Goal: Task Accomplishment & Management: Use online tool/utility

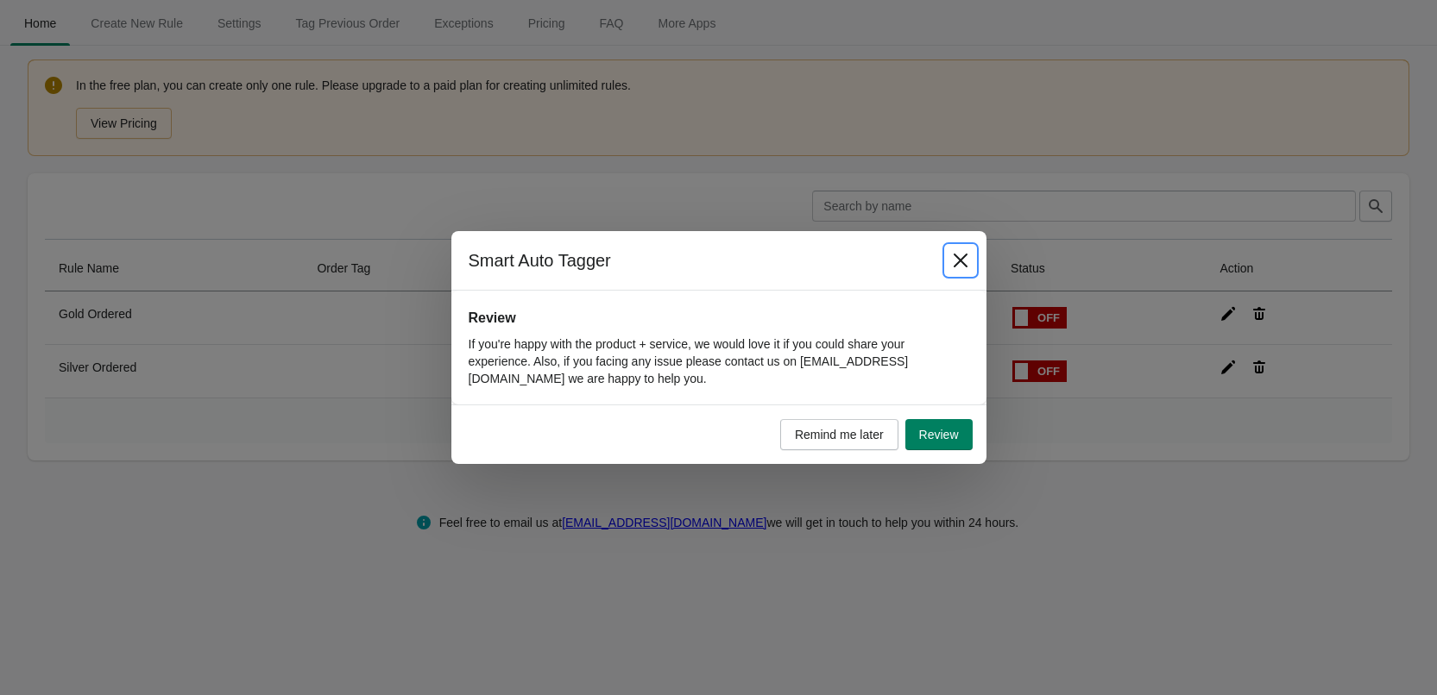
click at [970, 256] on button "Close" at bounding box center [960, 260] width 31 height 31
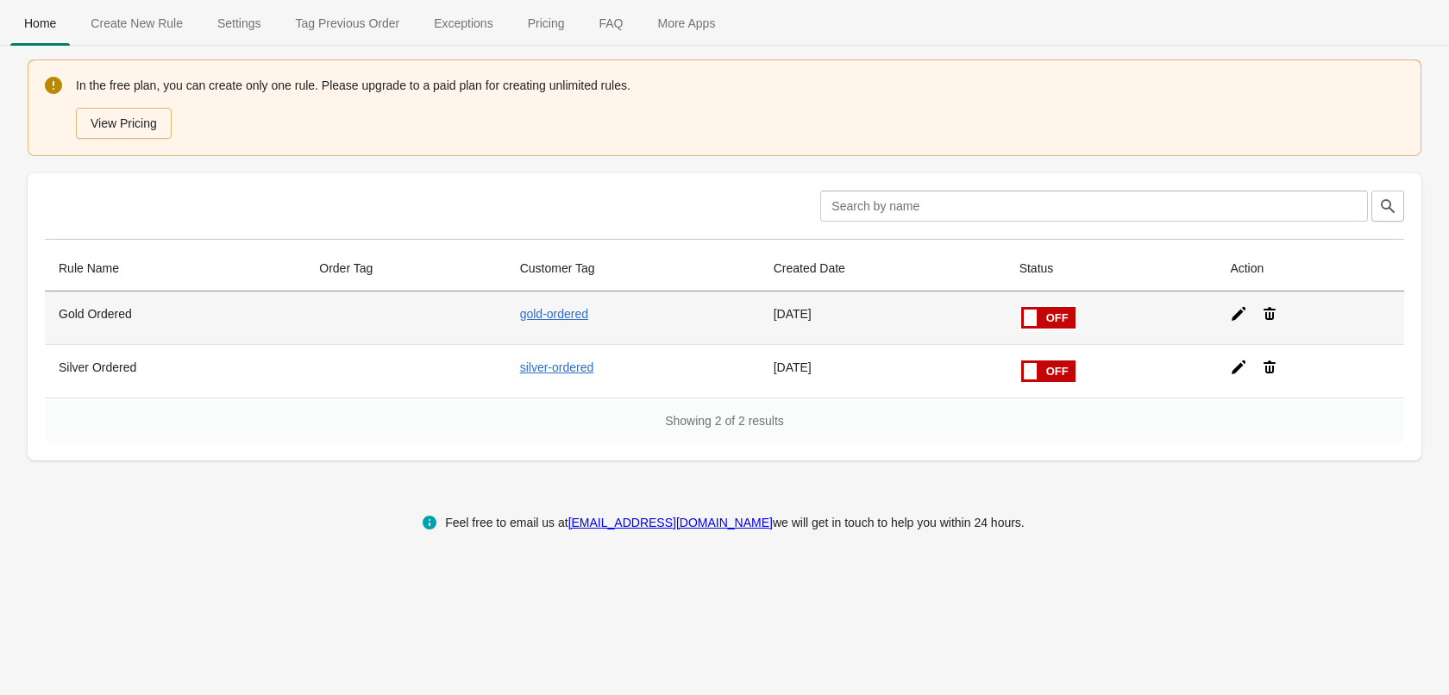
click at [1234, 312] on icon at bounding box center [1238, 313] width 17 height 17
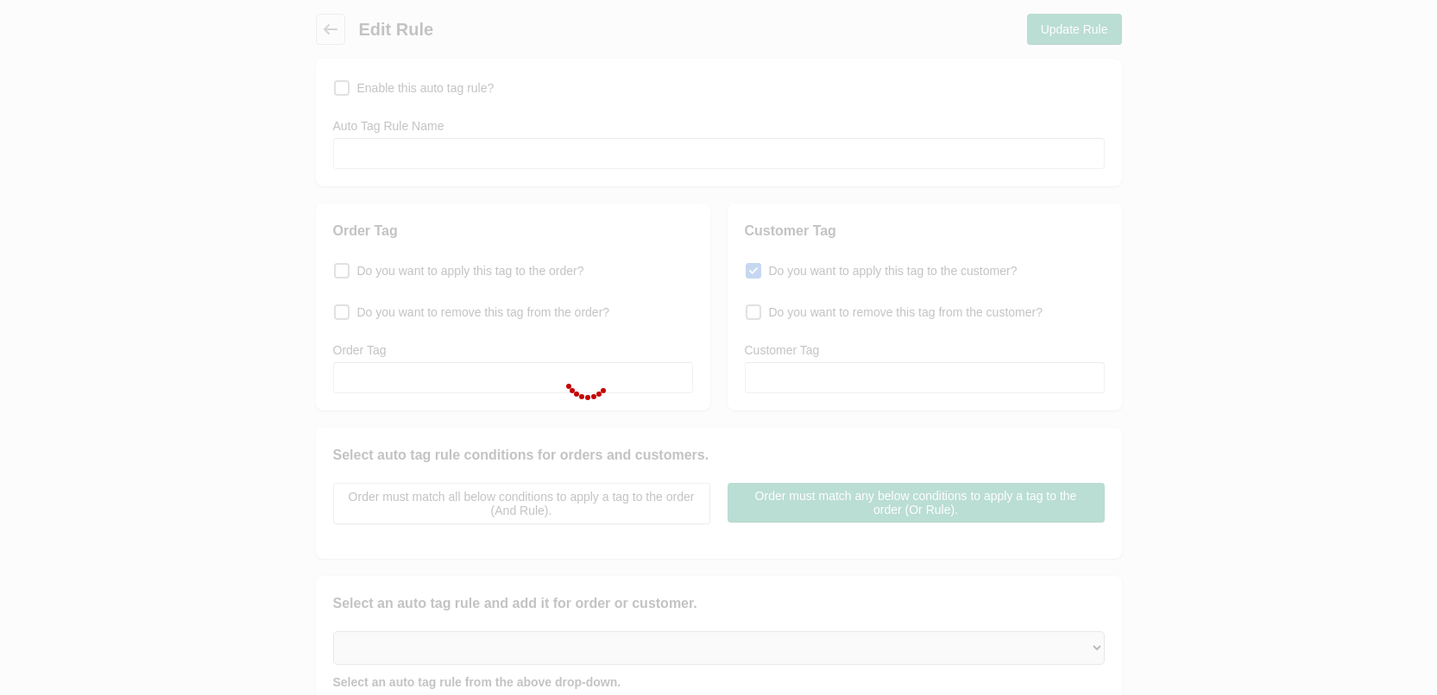
checkbox input "false"
type input "Gold Ordered"
checkbox input "true"
type input "gold-ordered"
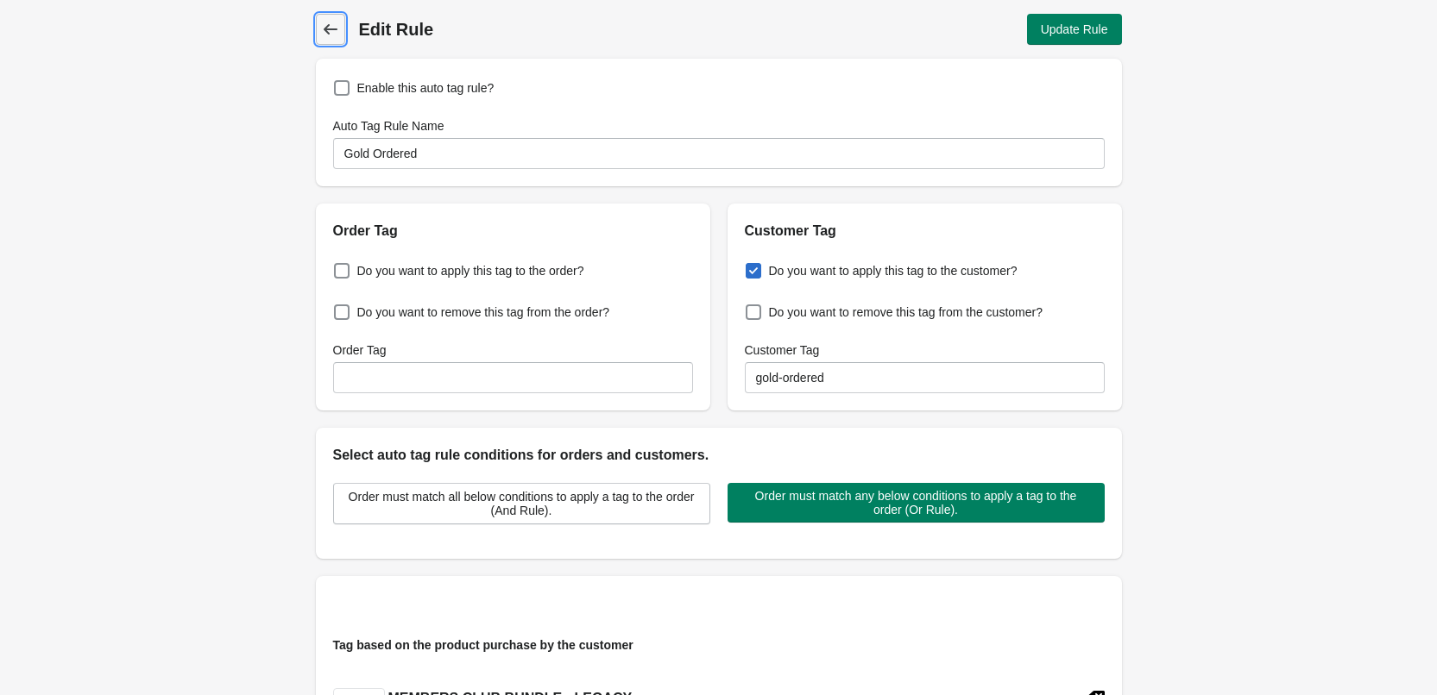
click at [334, 16] on link "Back" at bounding box center [330, 29] width 29 height 31
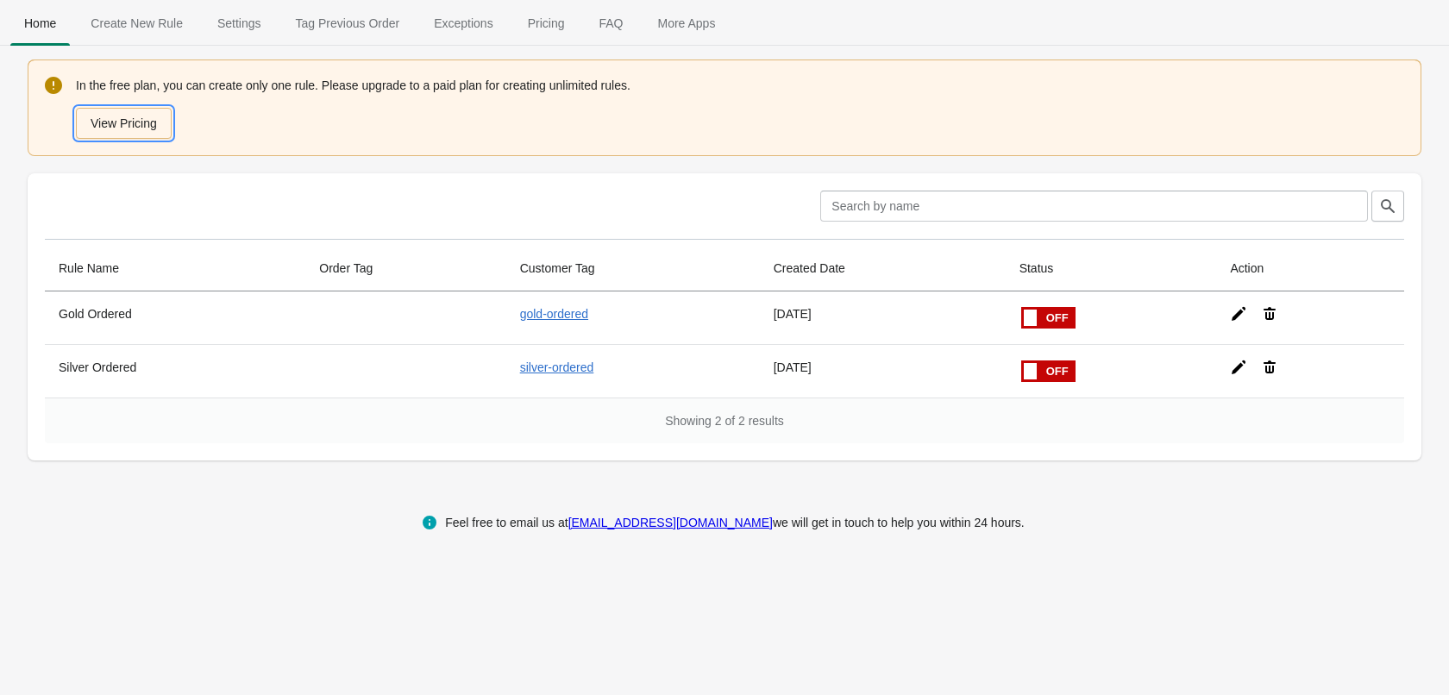
click at [154, 122] on button "View Pricing" at bounding box center [124, 123] width 96 height 31
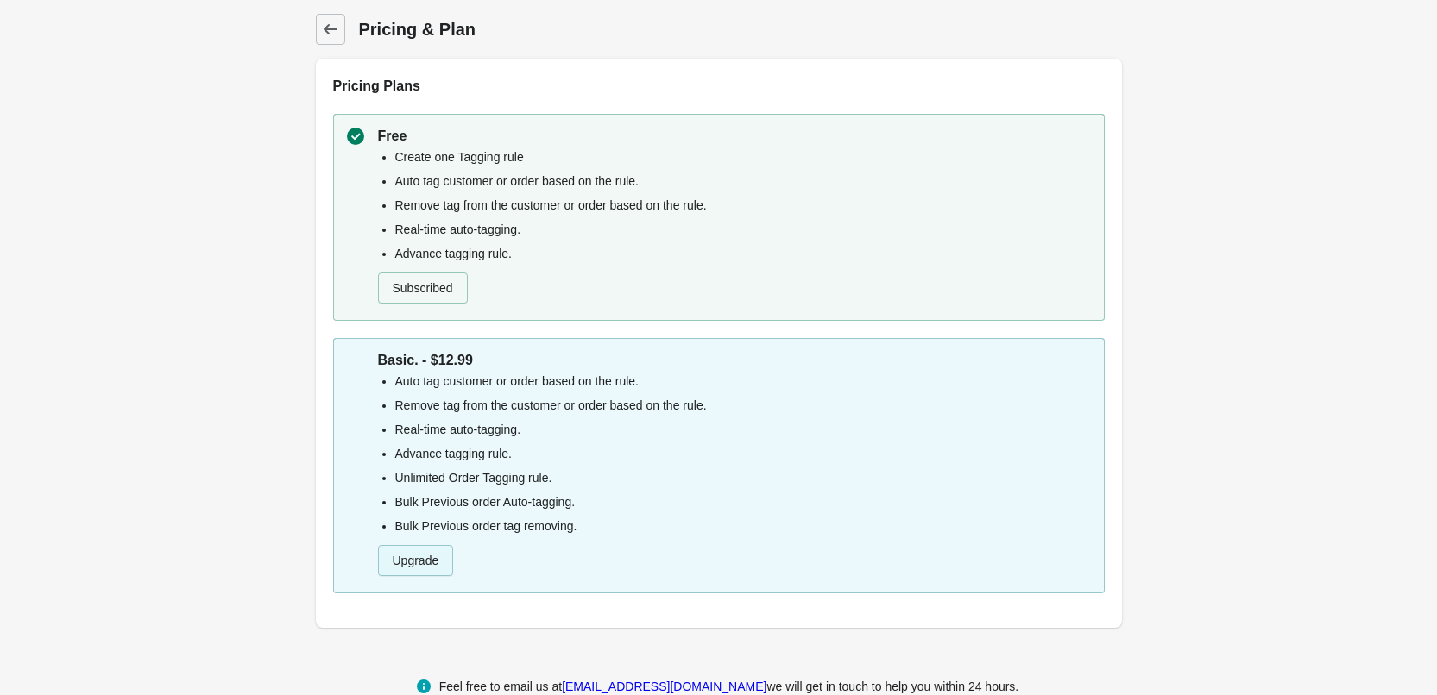
click at [418, 553] on button "Upgrade" at bounding box center [416, 560] width 76 height 31
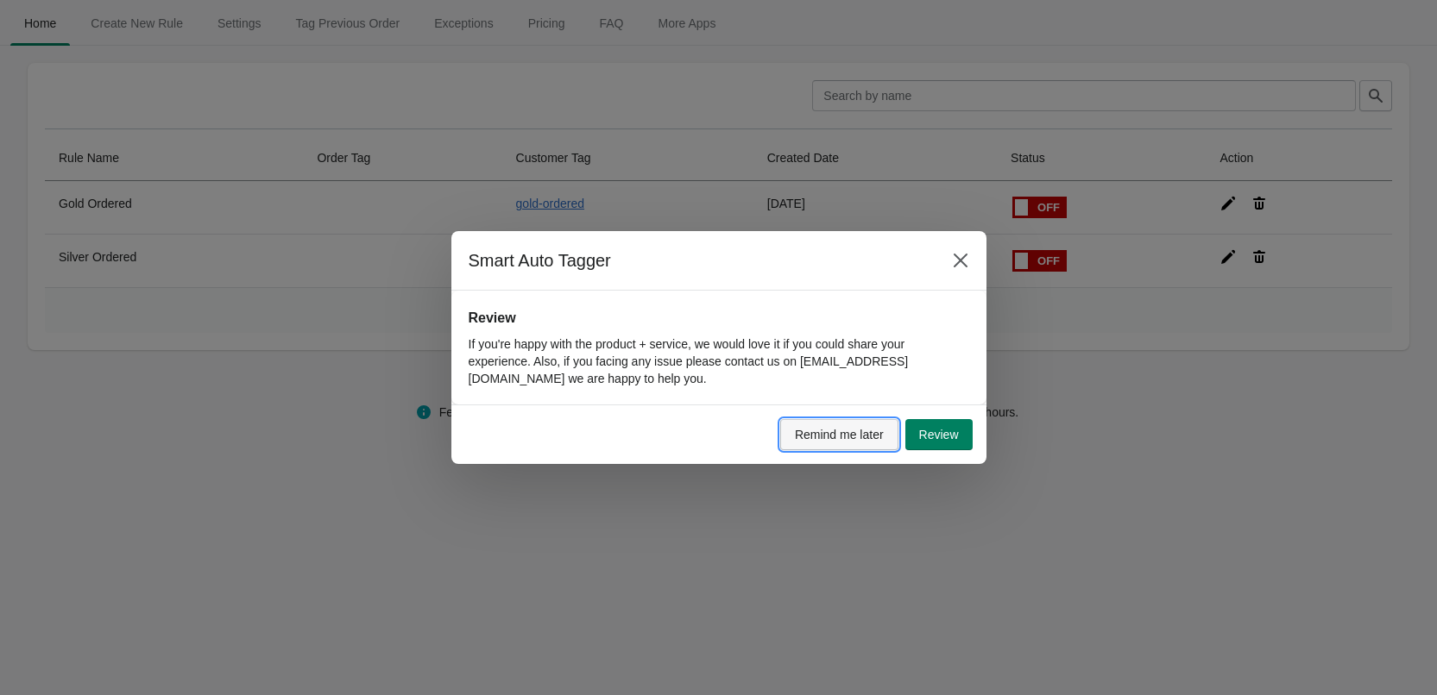
click at [832, 428] on span "Remind me later" at bounding box center [839, 435] width 89 height 14
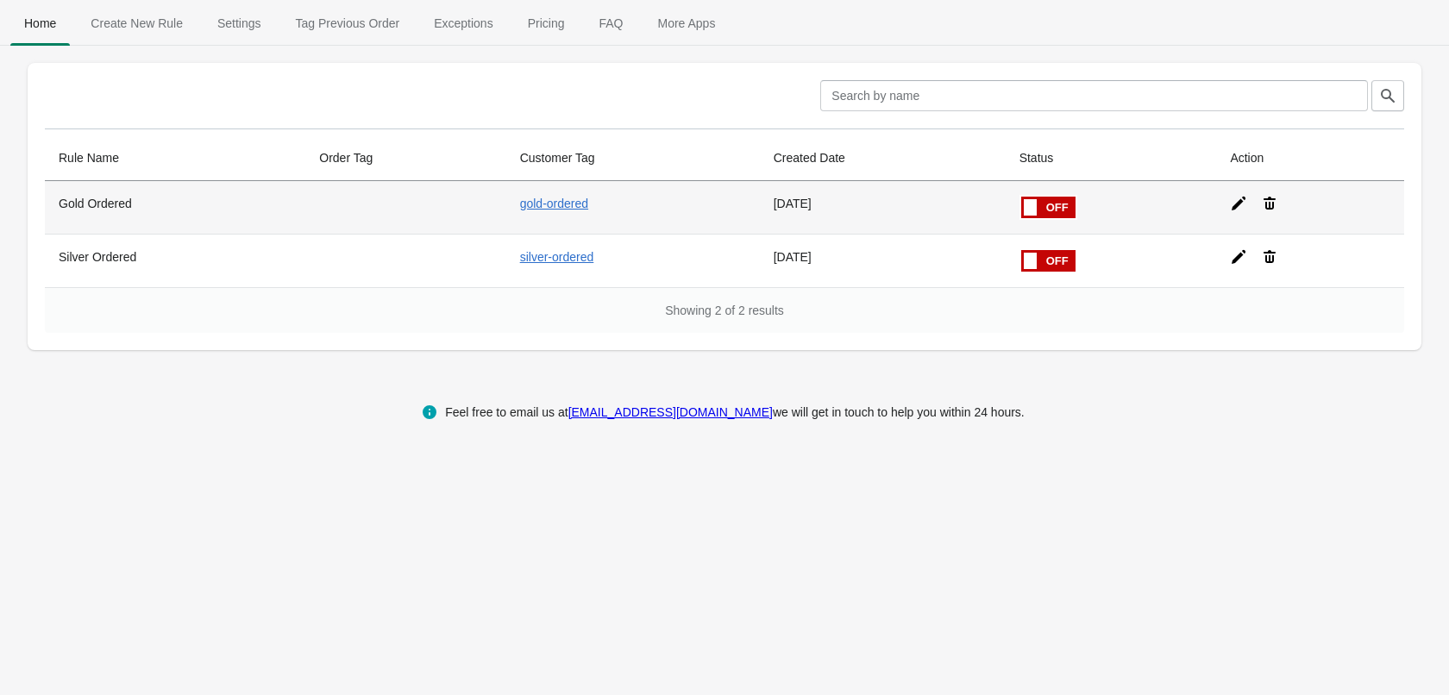
click at [1240, 211] on icon at bounding box center [1238, 203] width 17 height 17
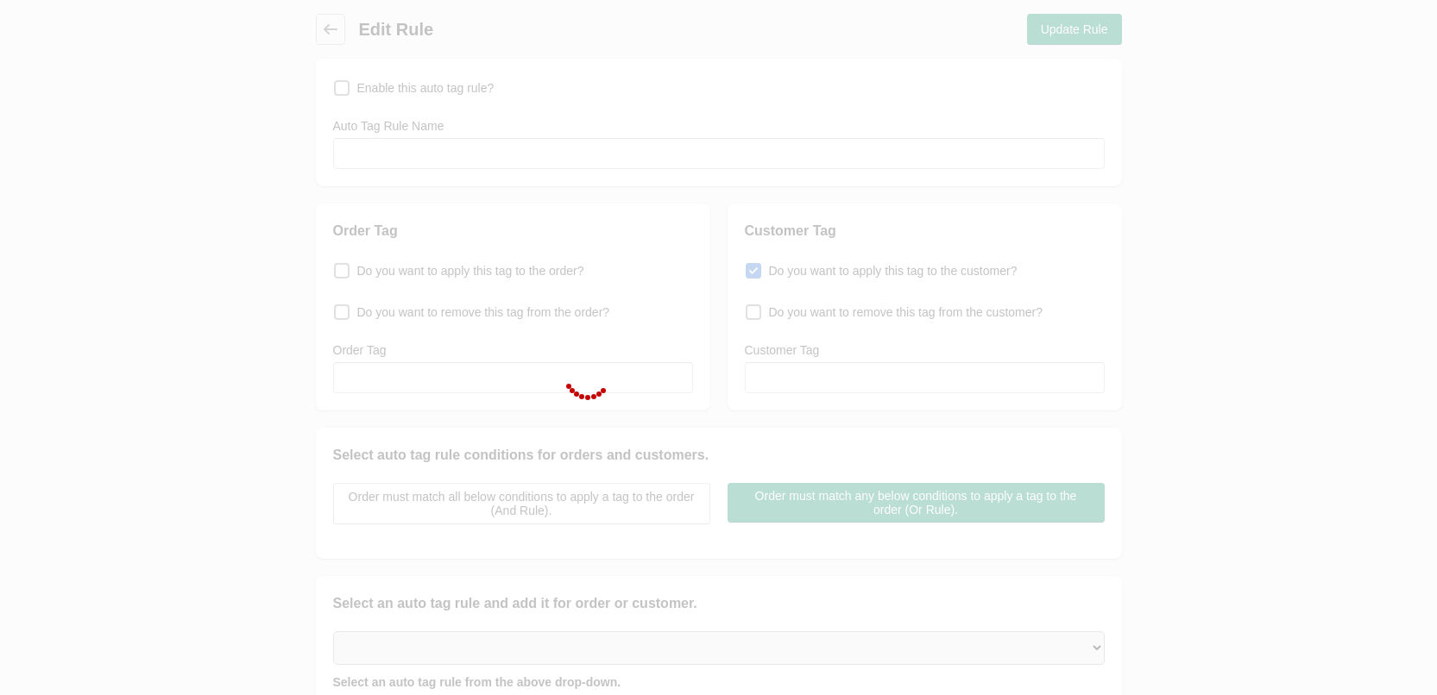
checkbox input "false"
type input "Gold Ordered"
checkbox input "true"
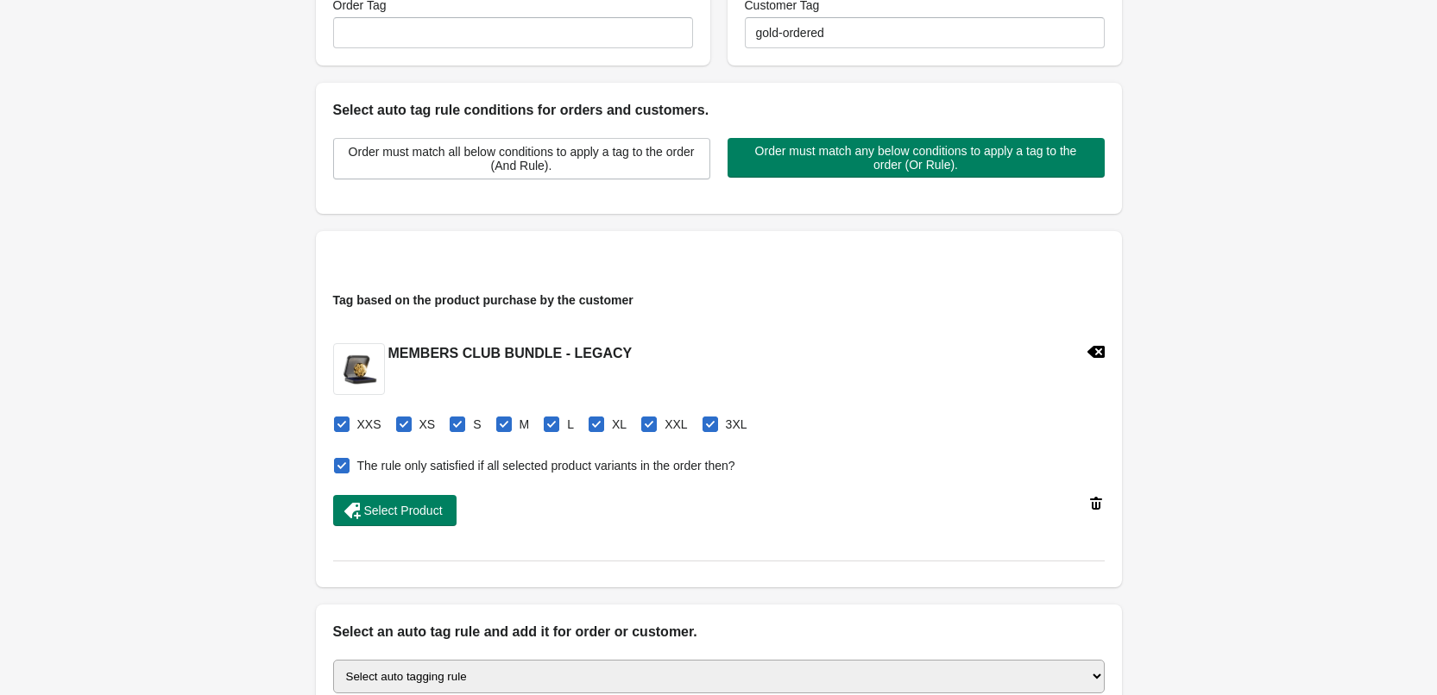
scroll to position [259, 0]
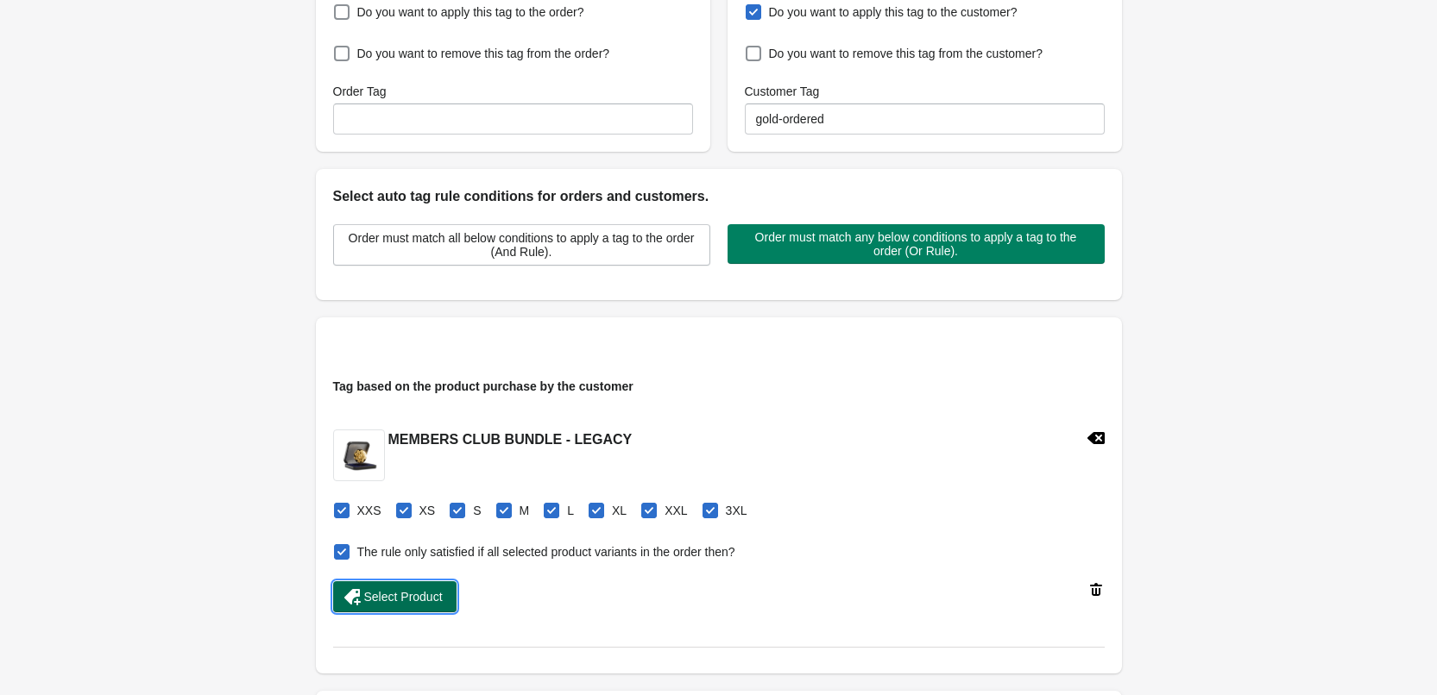
click at [388, 601] on span "Select Product" at bounding box center [403, 597] width 79 height 14
click at [370, 607] on button "Select Product" at bounding box center [394, 597] width 123 height 31
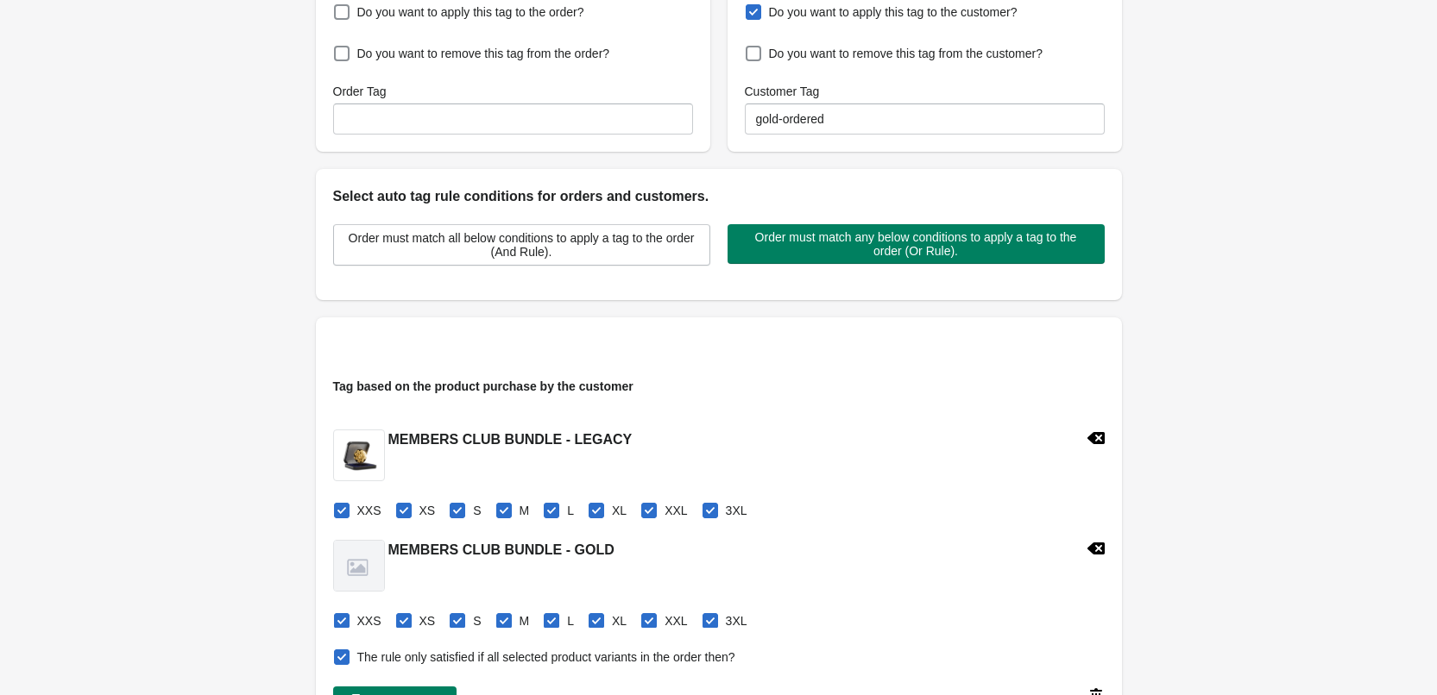
click at [1086, 437] on icon at bounding box center [1094, 438] width 17 height 12
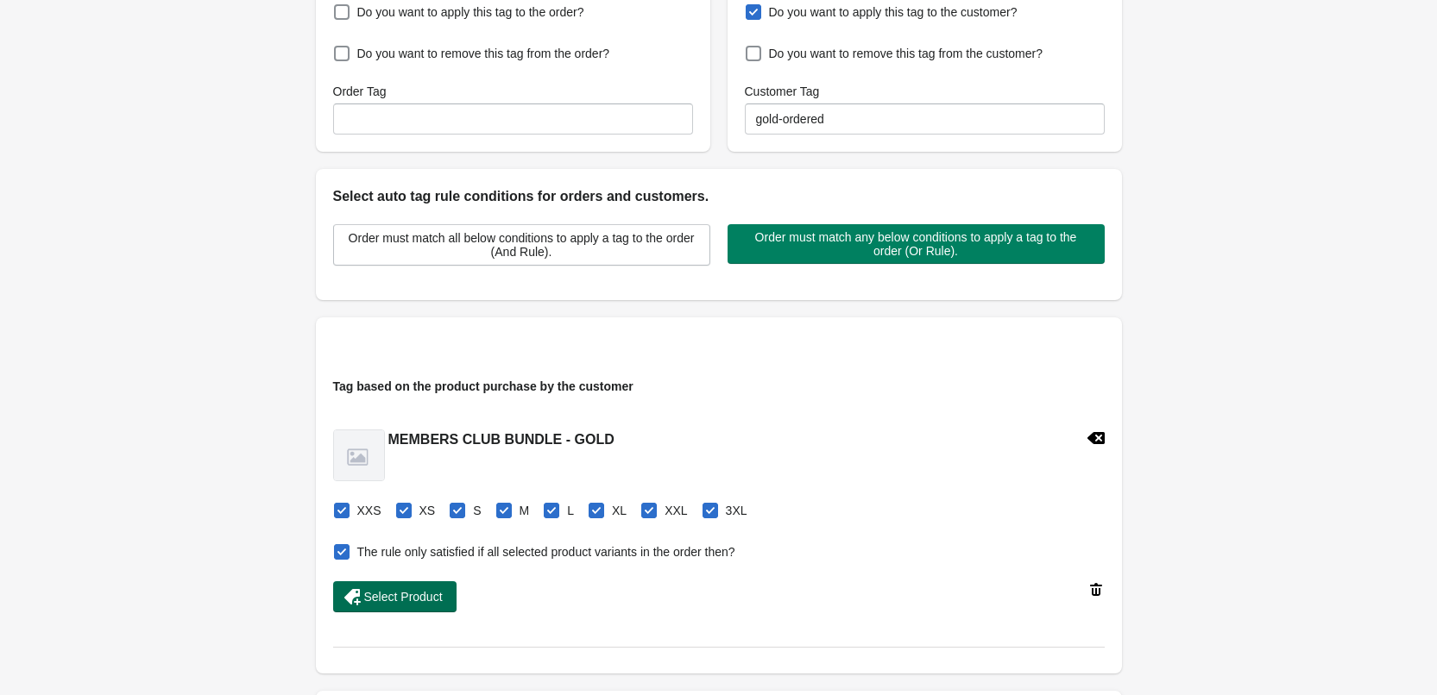
click at [398, 599] on span "Select Product" at bounding box center [403, 597] width 79 height 14
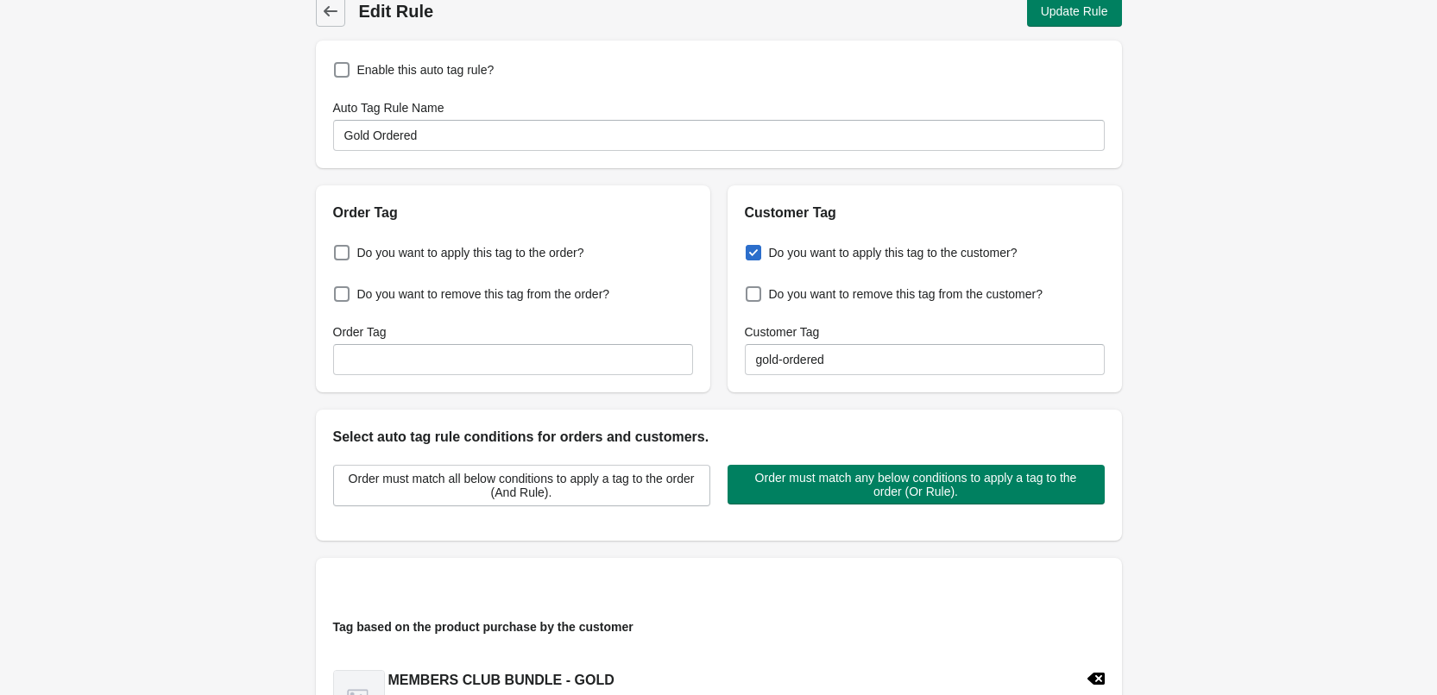
scroll to position [0, 0]
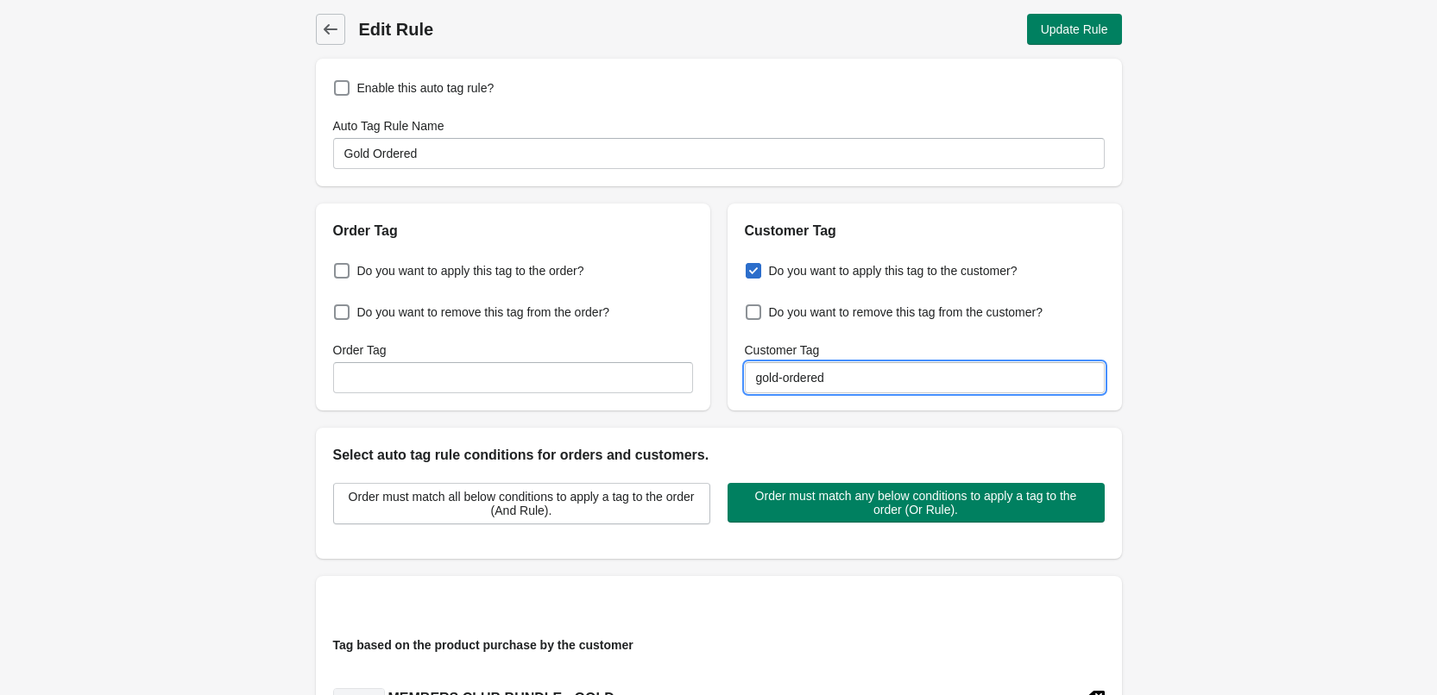
click at [829, 385] on input "gold-ordered" at bounding box center [925, 377] width 360 height 31
click at [788, 384] on input "gold-ordered" at bounding box center [925, 377] width 360 height 31
click at [782, 382] on input "gold-ordered" at bounding box center [925, 377] width 360 height 31
drag, startPoint x: 776, startPoint y: 378, endPoint x: 765, endPoint y: 378, distance: 10.4
click at [765, 378] on input "gold-ordered" at bounding box center [925, 377] width 360 height 31
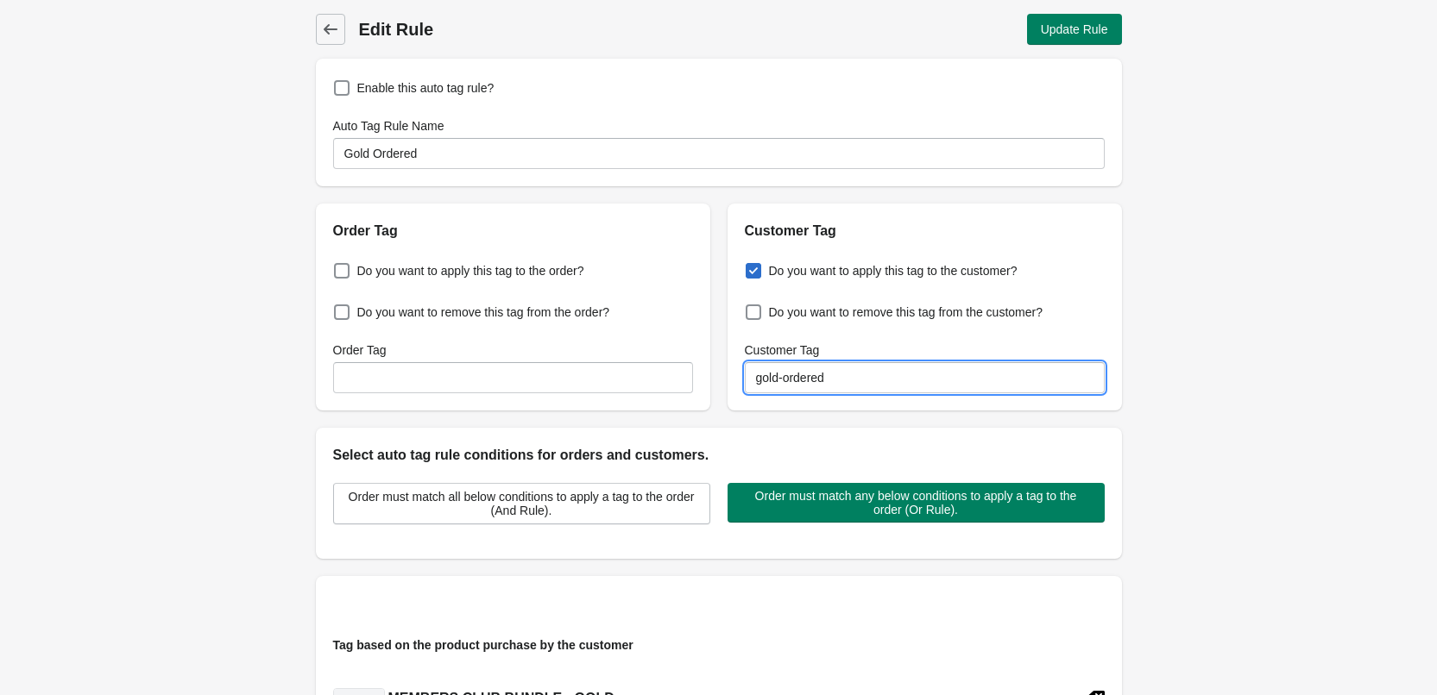
drag, startPoint x: 831, startPoint y: 374, endPoint x: 698, endPoint y: 387, distance: 133.6
click at [698, 387] on div "Order Tag Do you want to apply this tag to the order? Do you want to remove thi…" at bounding box center [710, 300] width 823 height 221
type input "M"
type input "mc-f"
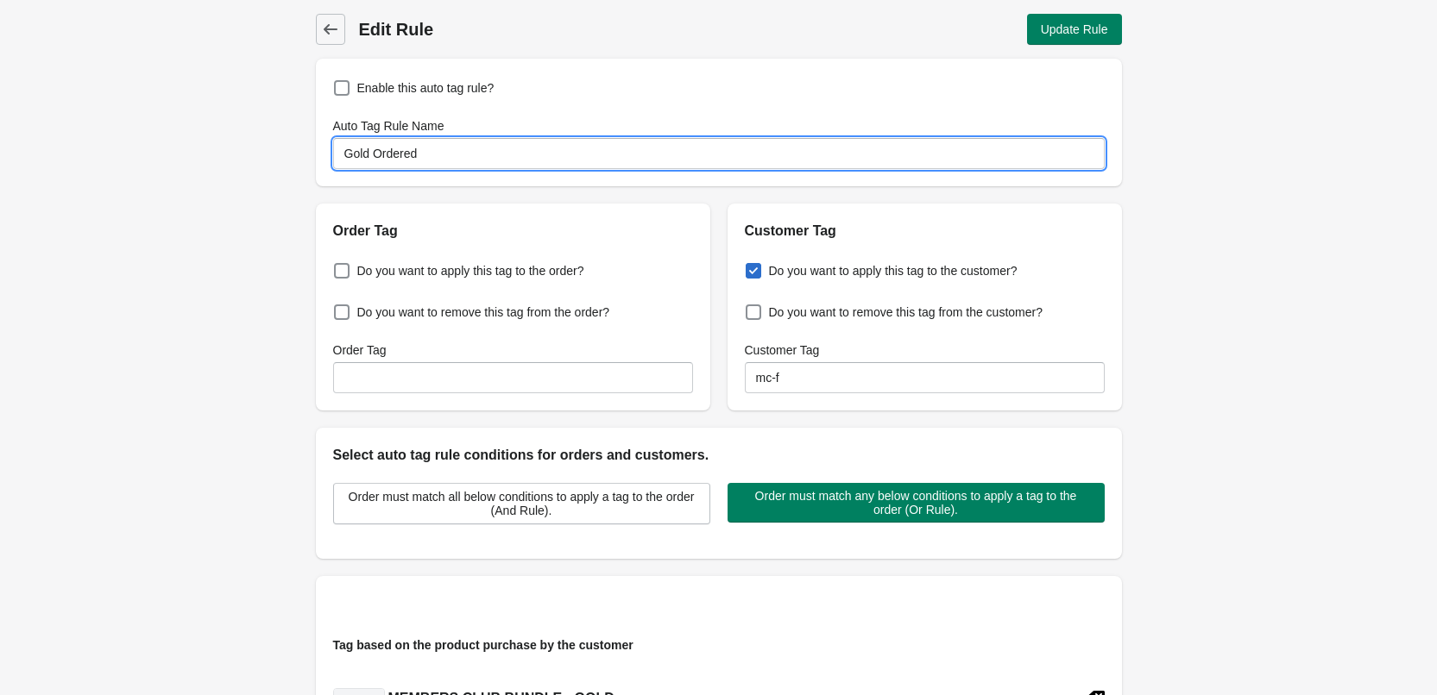
drag, startPoint x: 430, startPoint y: 148, endPoint x: 340, endPoint y: 154, distance: 89.9
click at [340, 154] on input "Gold Ordered" at bounding box center [718, 153] width 771 height 31
type input "Members Club (Free)"
click at [1090, 26] on span "Update Rule" at bounding box center [1074, 29] width 67 height 14
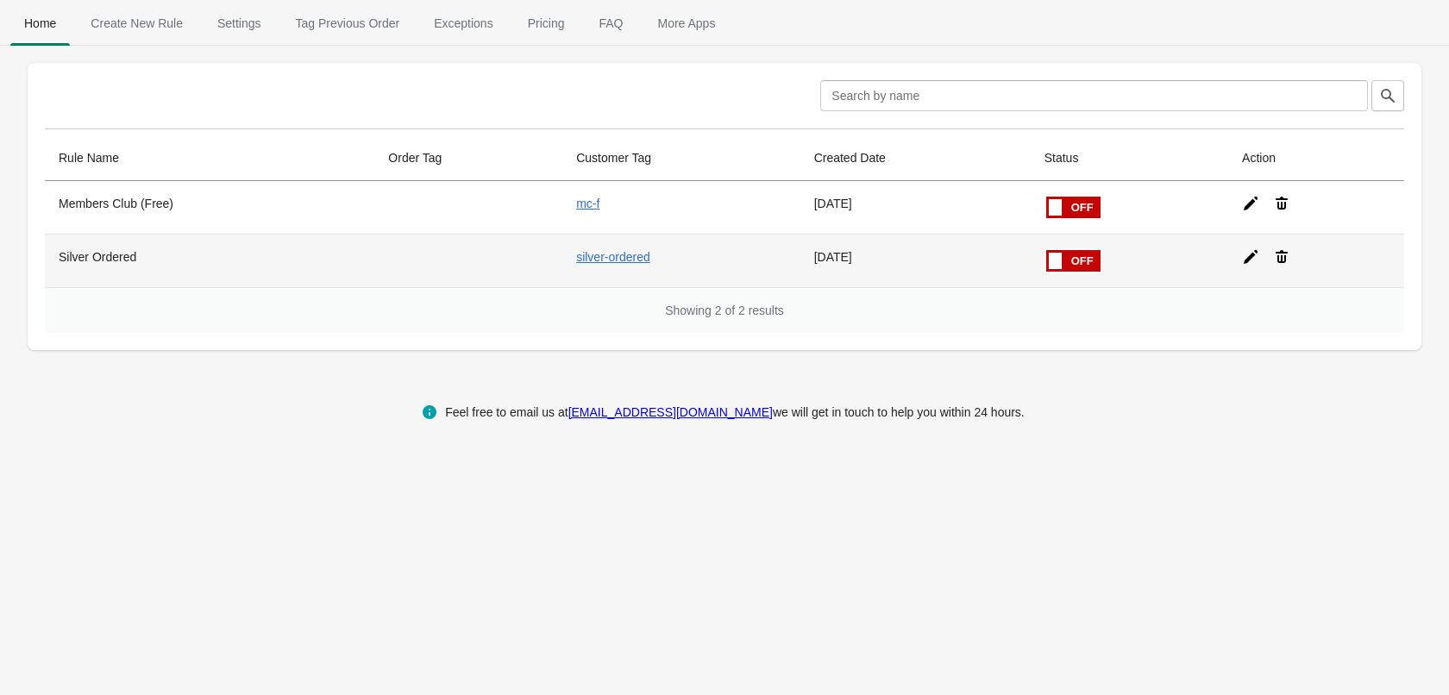
click at [1244, 257] on icon at bounding box center [1250, 256] width 17 height 17
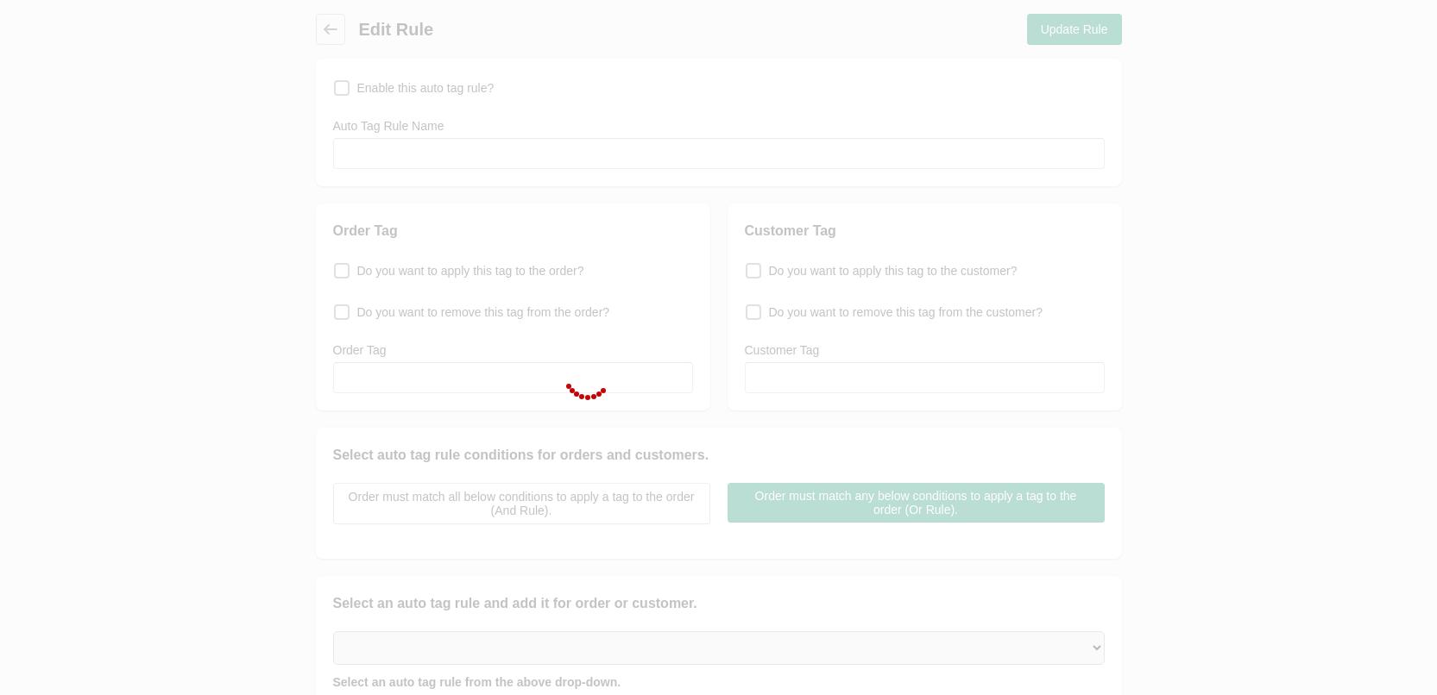
checkbox input "false"
type input "Silver Ordered"
checkbox input "true"
type input "silver-ordered"
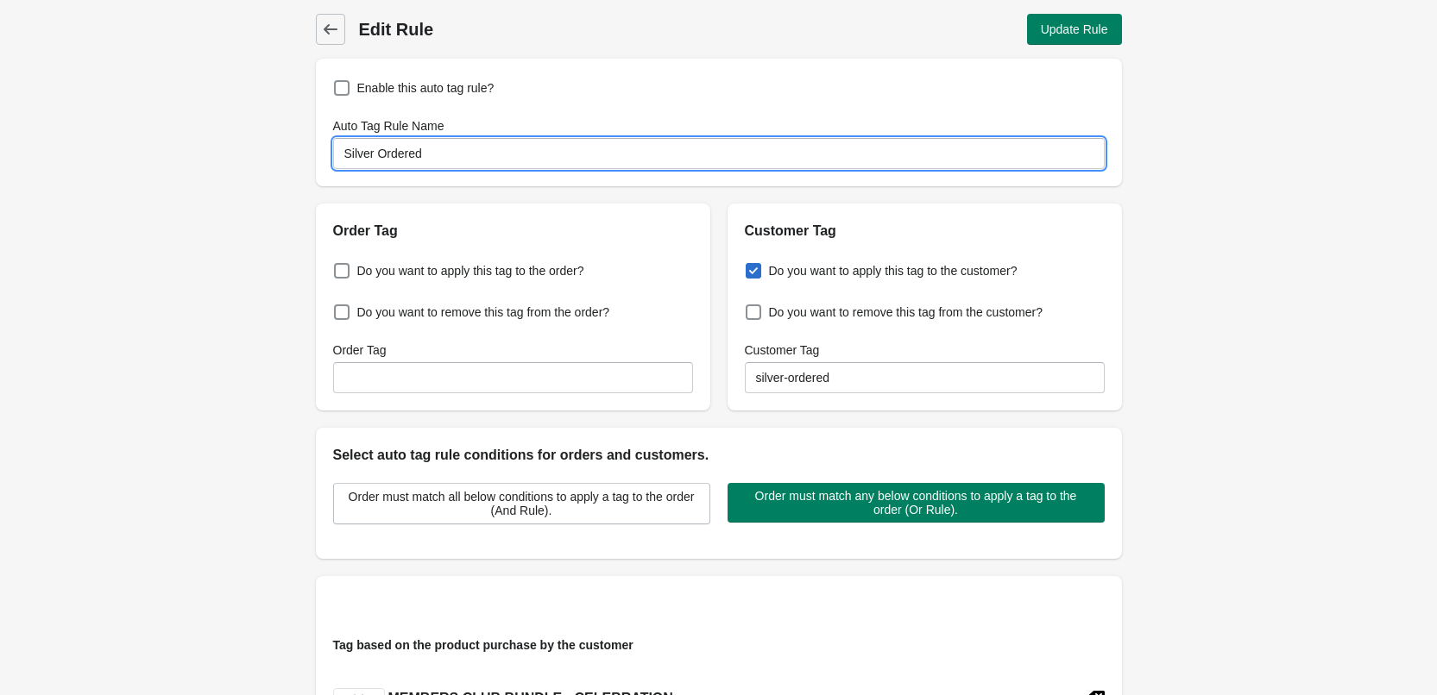
drag, startPoint x: 465, startPoint y: 153, endPoint x: 275, endPoint y: 172, distance: 190.8
click at [275, 172] on div "Back Edit Rule Update Rule Enable this auto tag rule? Auto Tag Rule Name Silver…" at bounding box center [718, 605] width 1437 height 1210
type input "Members Club (Paid)"
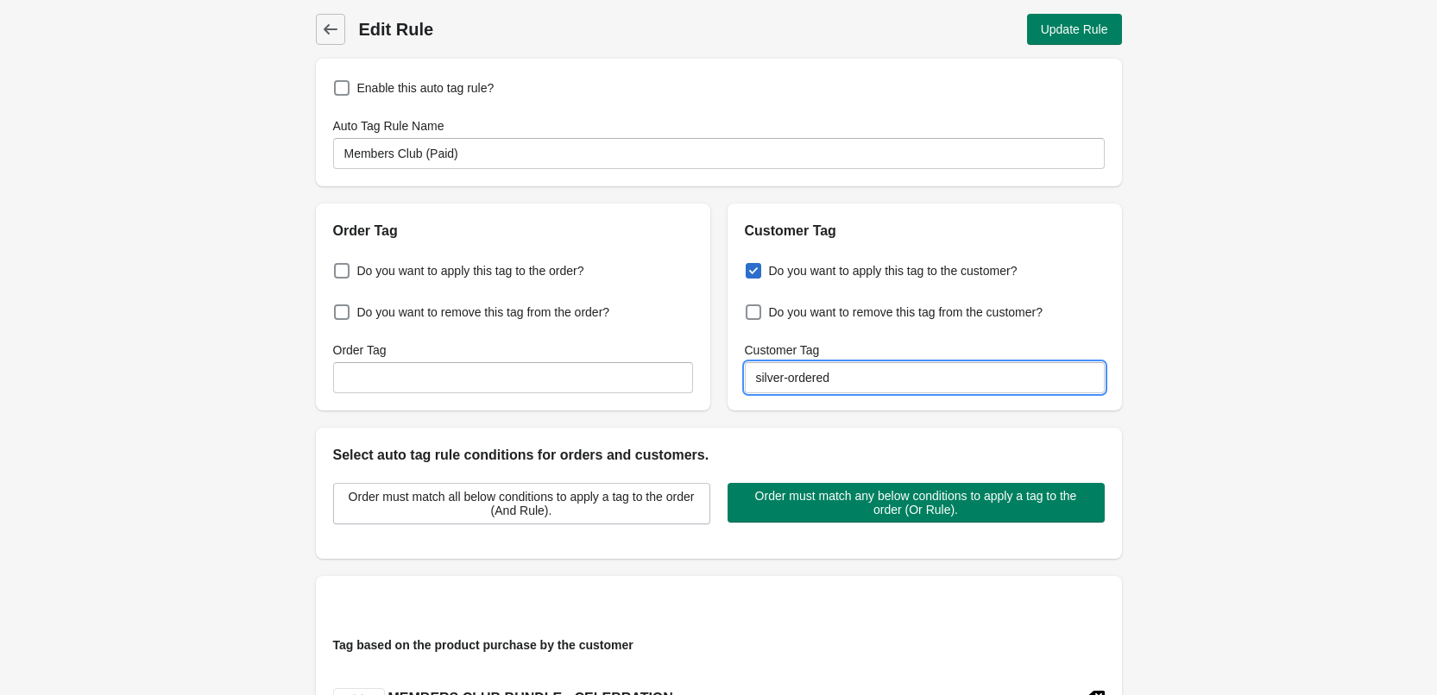
drag, startPoint x: 846, startPoint y: 372, endPoint x: 627, endPoint y: 385, distance: 219.5
click at [628, 385] on div "Order Tag Do you want to apply this tag to the order? Do you want to remove thi…" at bounding box center [710, 300] width 823 height 221
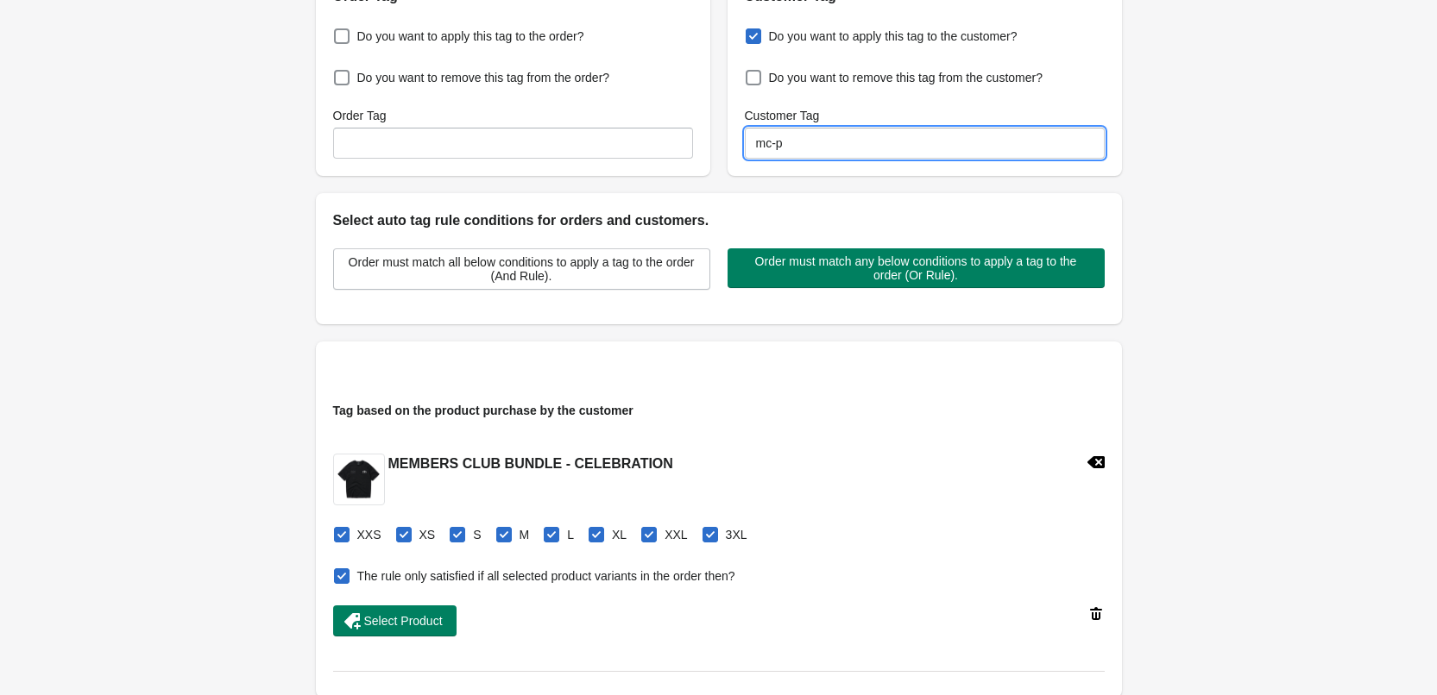
scroll to position [259, 0]
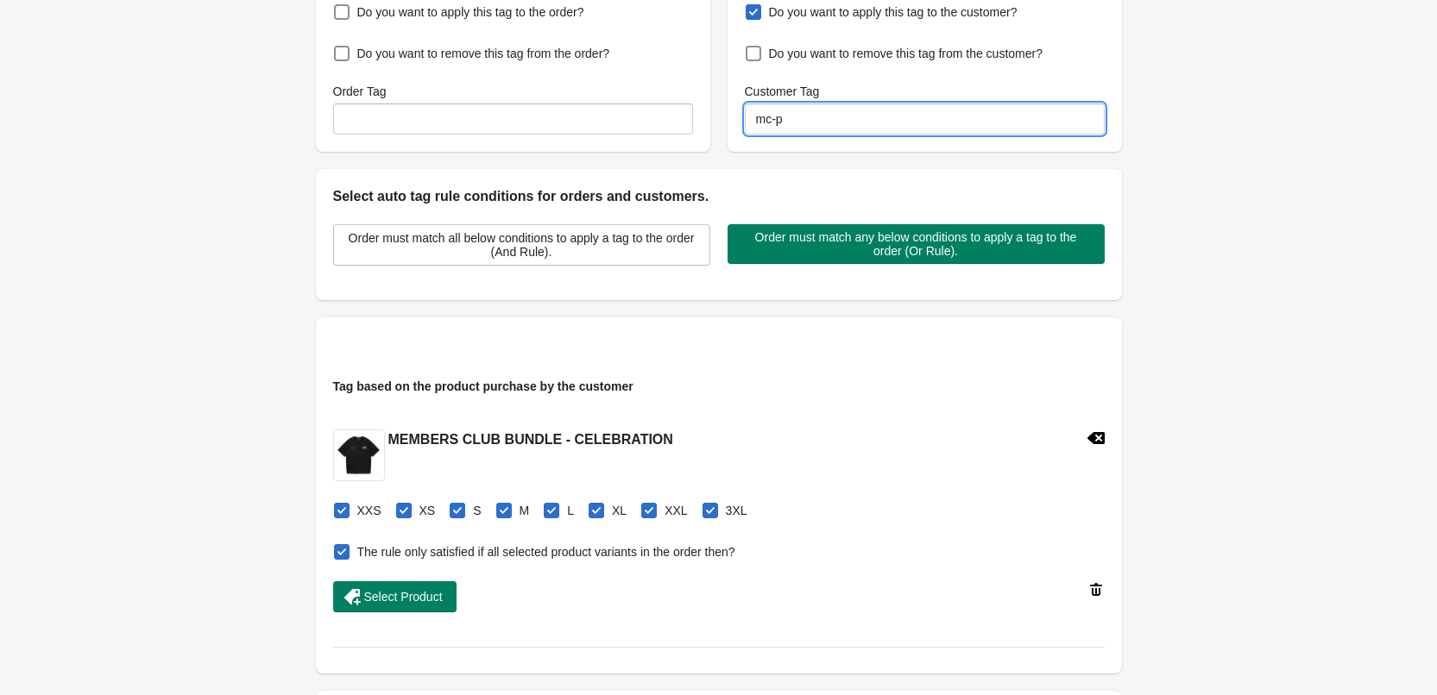
type input "mc-p"
click at [1100, 437] on icon at bounding box center [1095, 438] width 17 height 17
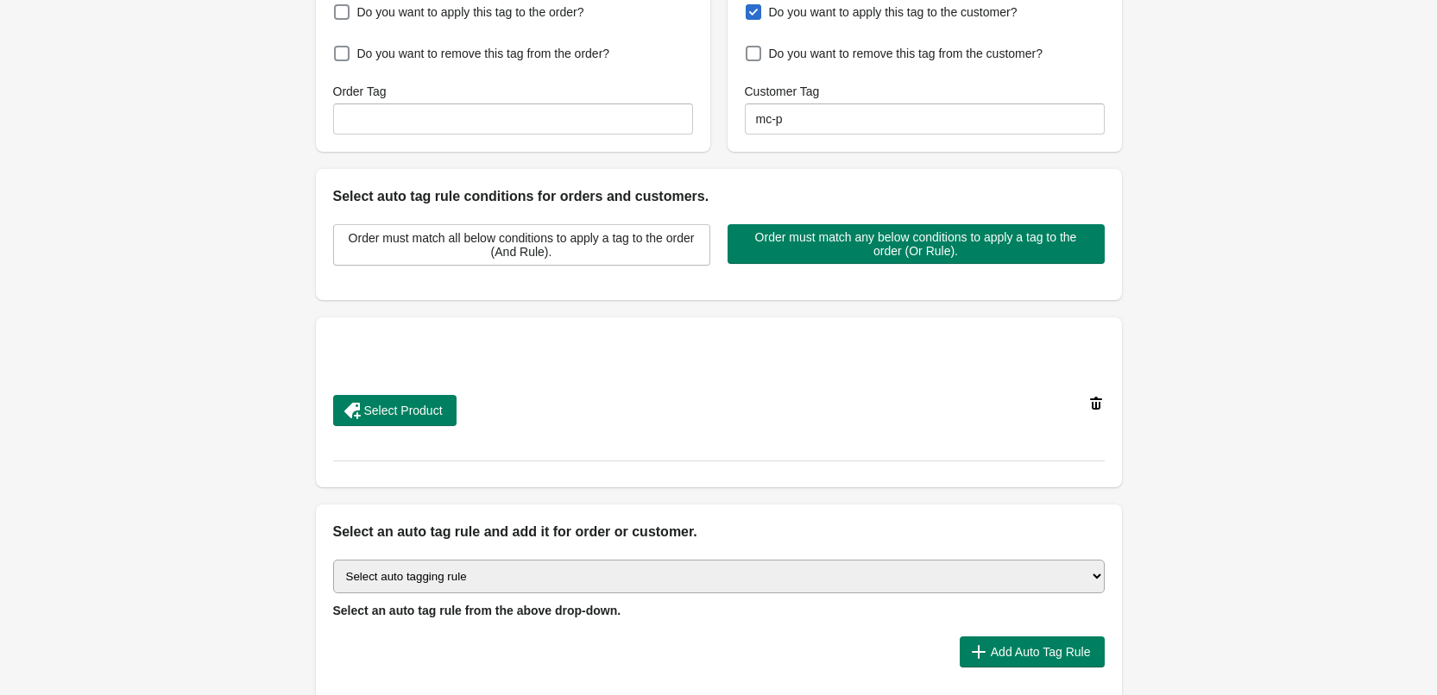
click at [447, 392] on div "Select Product" at bounding box center [711, 403] width 785 height 45
click at [436, 394] on div "Select Product" at bounding box center [711, 403] width 785 height 45
click at [441, 404] on span "Select Product" at bounding box center [403, 411] width 79 height 14
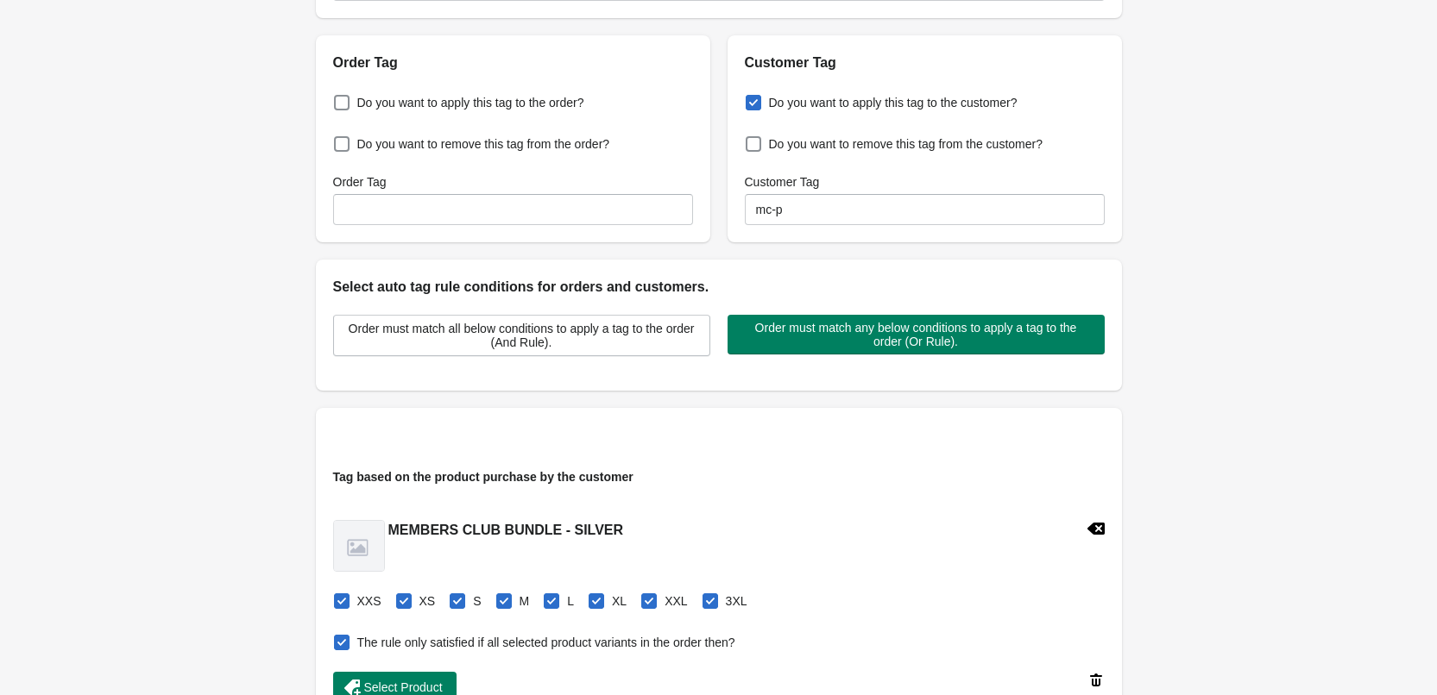
scroll to position [0, 0]
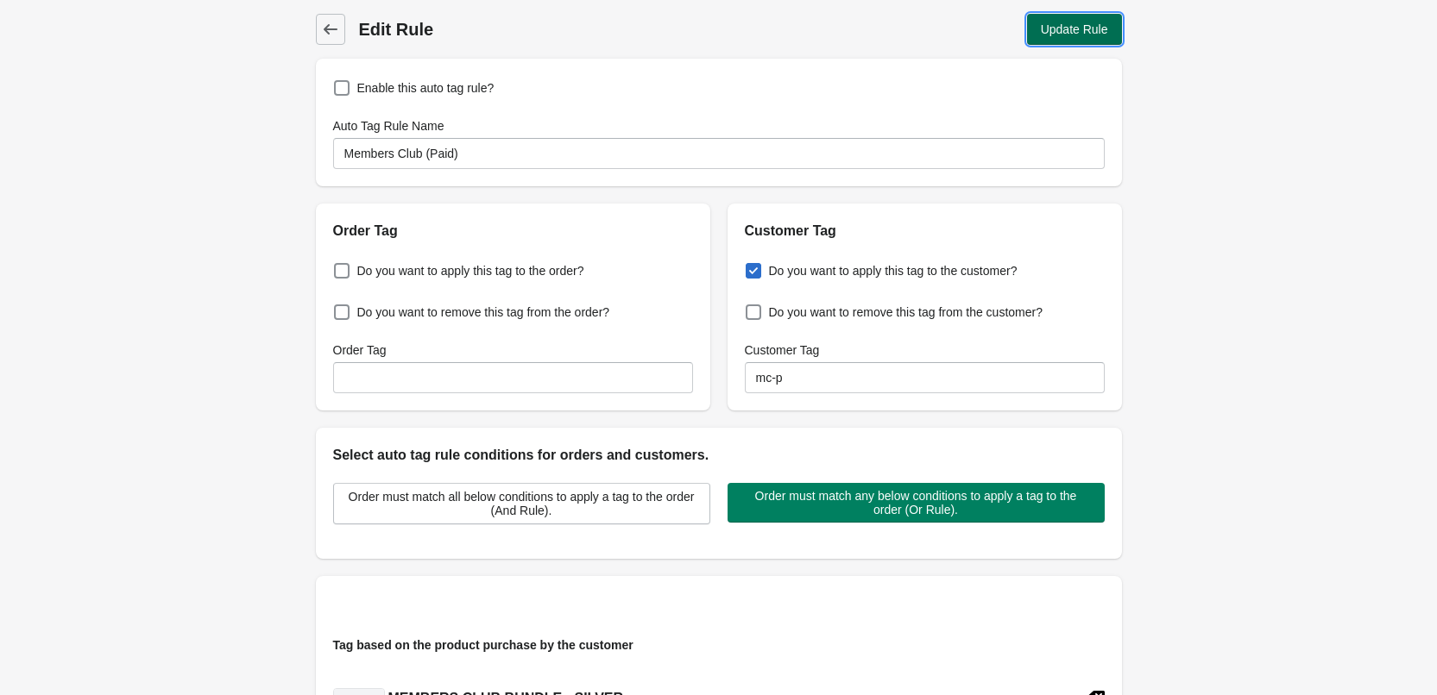
click at [1067, 43] on button "Update Rule" at bounding box center [1074, 29] width 95 height 31
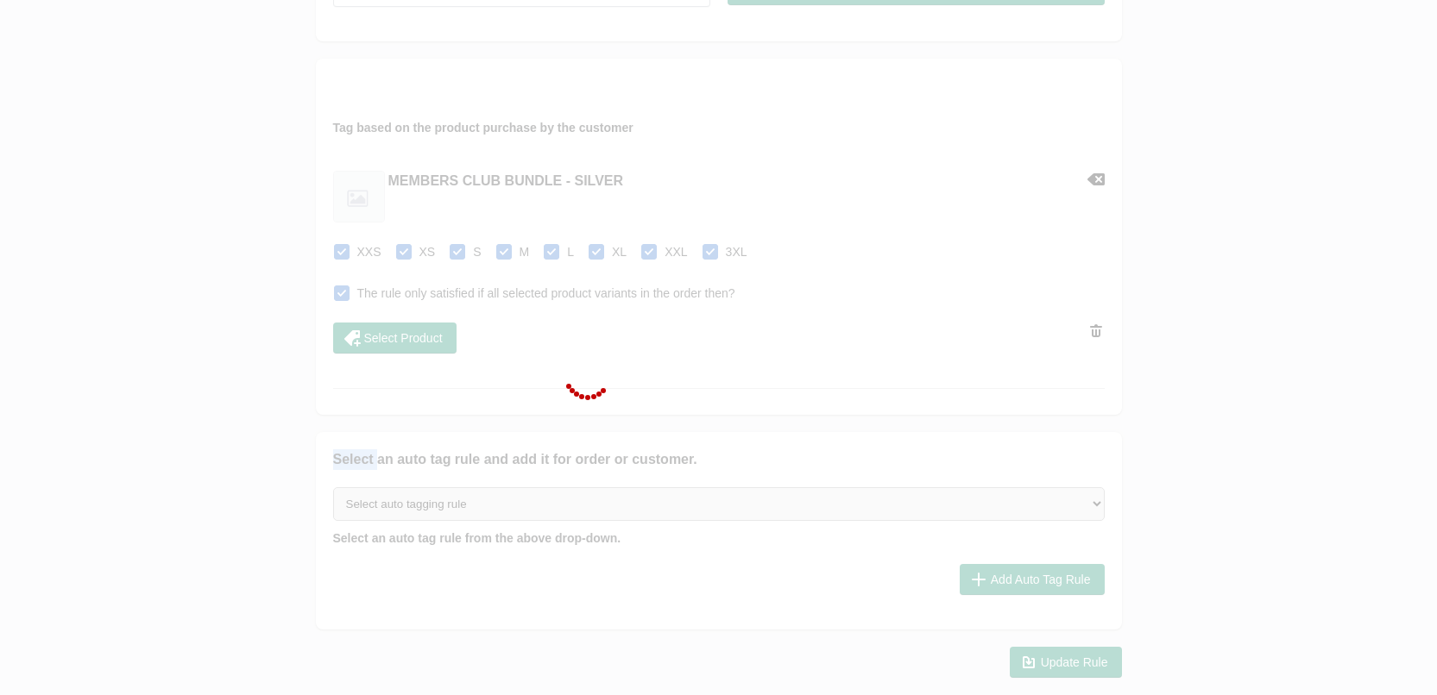
scroll to position [604, 0]
